Goal: Find specific page/section: Find specific page/section

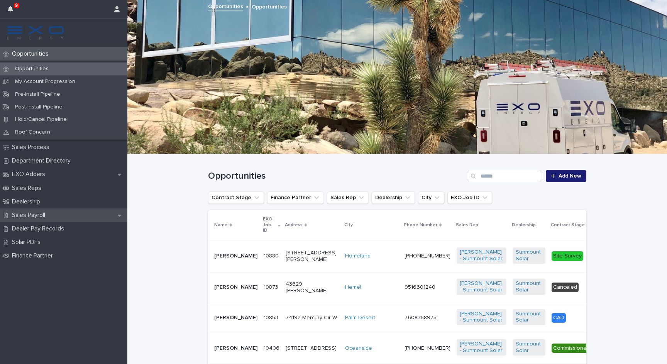
click at [51, 211] on p "Sales Payroll" at bounding box center [30, 214] width 42 height 7
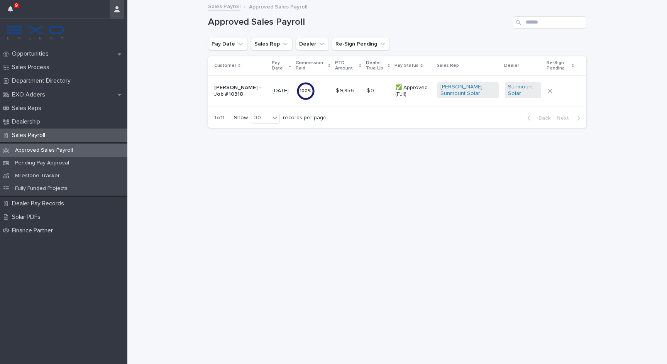
click at [121, 10] on button "button" at bounding box center [117, 9] width 15 height 19
click at [107, 38] on p "Log Out" at bounding box center [94, 32] width 49 height 13
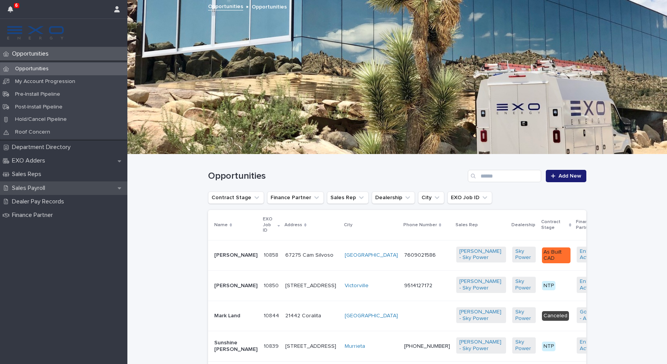
click at [58, 182] on div "Sales Payroll" at bounding box center [63, 188] width 127 height 14
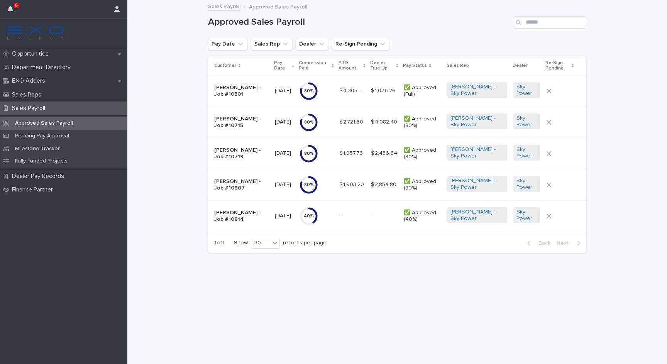
click at [226, 86] on p "Oscar Parisi - Job #10501" at bounding box center [241, 90] width 54 height 13
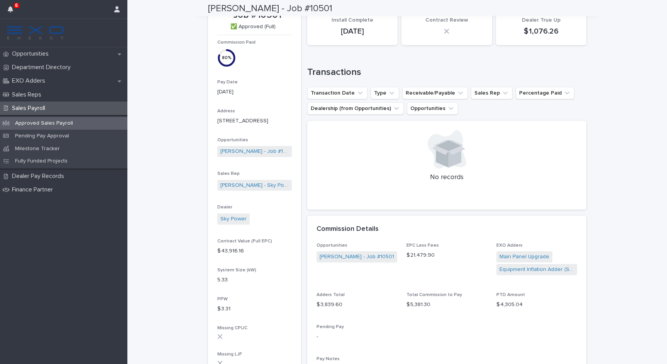
scroll to position [37, 0]
drag, startPoint x: 452, startPoint y: 15, endPoint x: 396, endPoint y: -6, distance: 60.0
click at [396, 0] on html "6 Opportunities Department Directory EXO Adders Sales Reps Sales Payroll Approv…" at bounding box center [333, 182] width 667 height 364
